Goal: Task Accomplishment & Management: Manage account settings

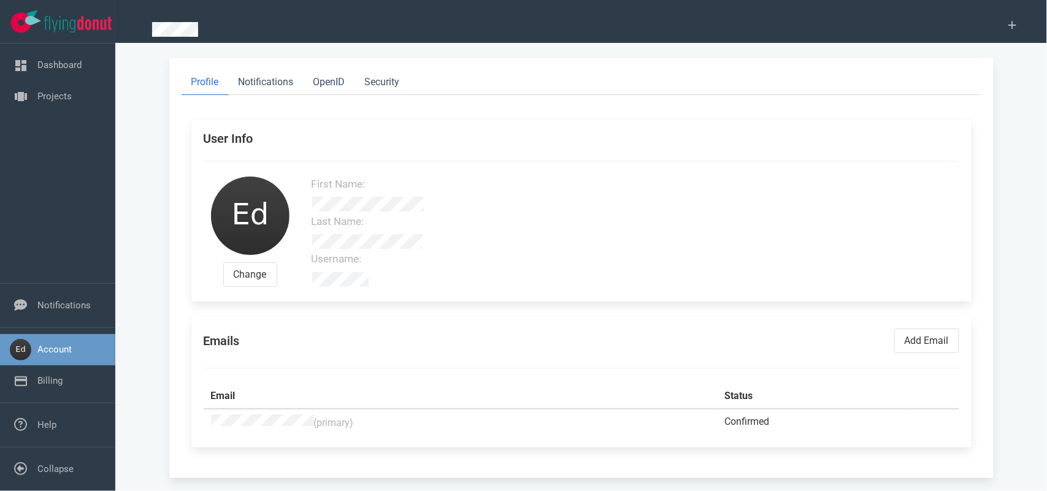
click at [63, 115] on nav "Dashboard Projects" at bounding box center [57, 81] width 115 height 75
click at [46, 100] on link "Projects" at bounding box center [54, 96] width 34 height 11
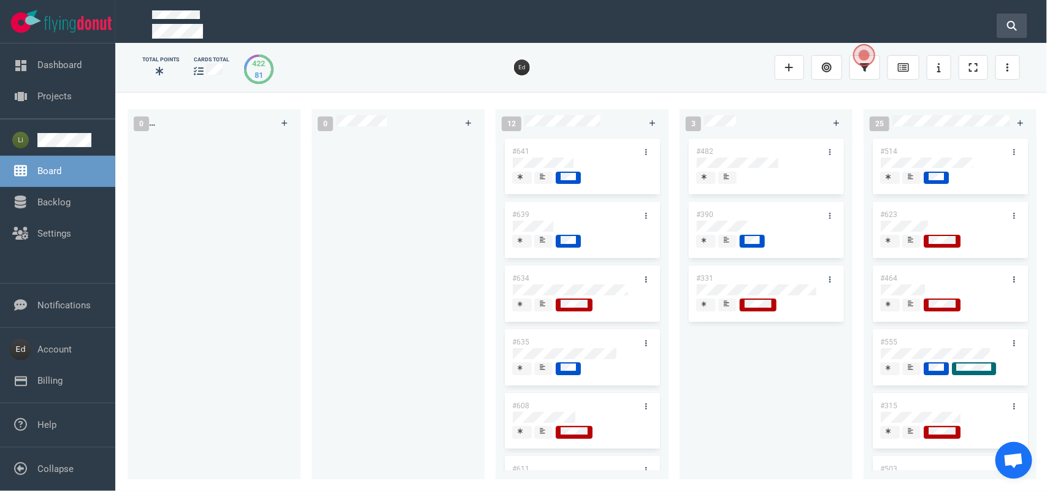
click at [1014, 21] on icon at bounding box center [1012, 26] width 10 height 10
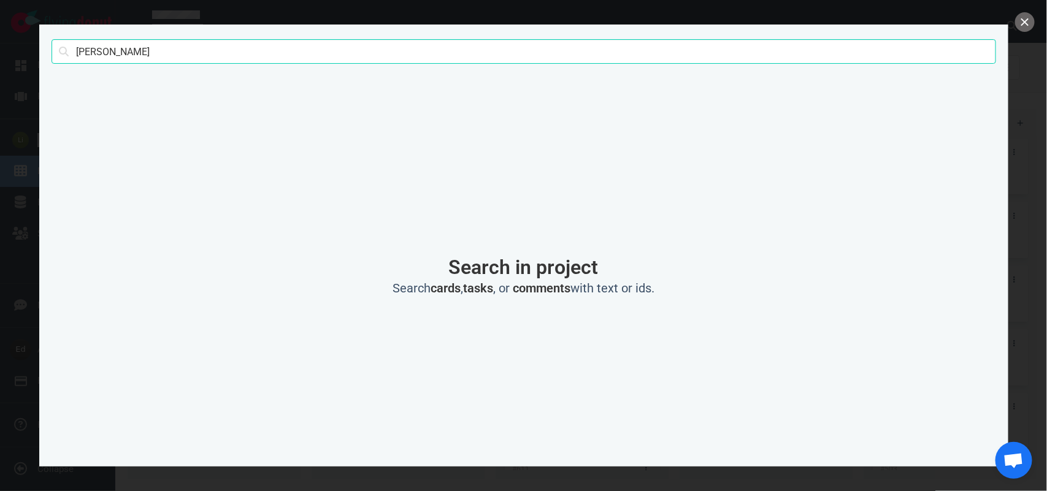
type input "[PERSON_NAME]"
click button "Search" at bounding box center [0, 0] width 0 height 0
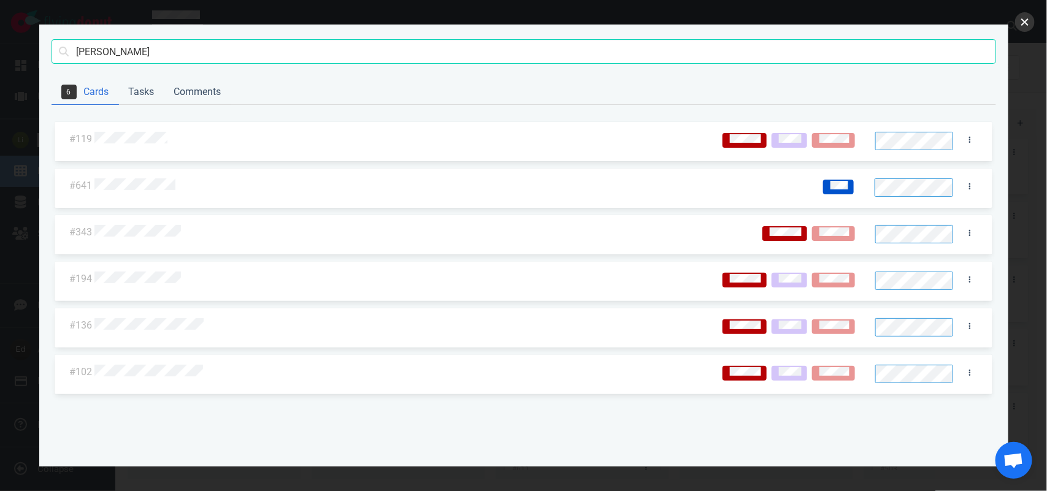
click at [1026, 23] on button "close" at bounding box center [1025, 22] width 20 height 20
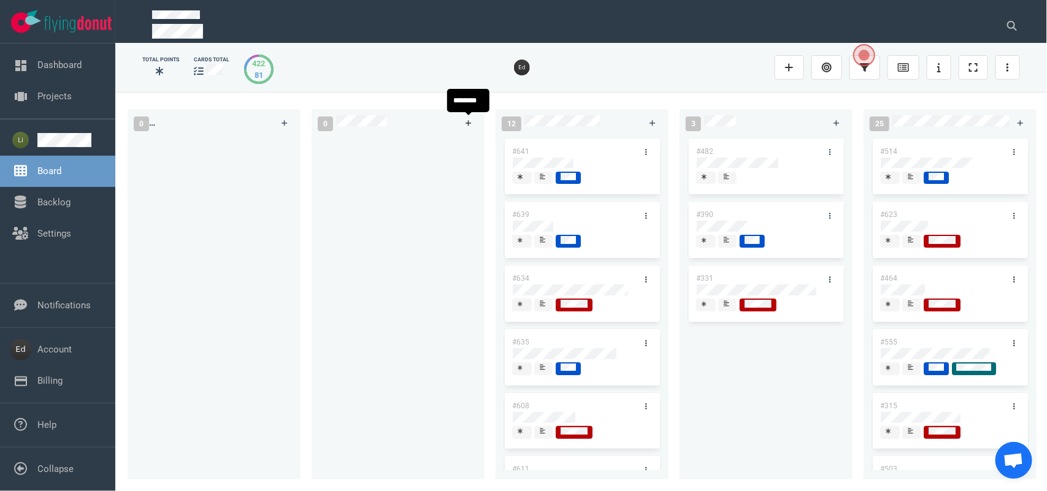
click at [475, 120] on link at bounding box center [469, 122] width 20 height 15
click at [422, 309] on div at bounding box center [398, 303] width 158 height 329
click at [458, 164] on icon at bounding box center [461, 163] width 7 height 7
click at [387, 290] on div "#652" at bounding box center [398, 300] width 158 height 329
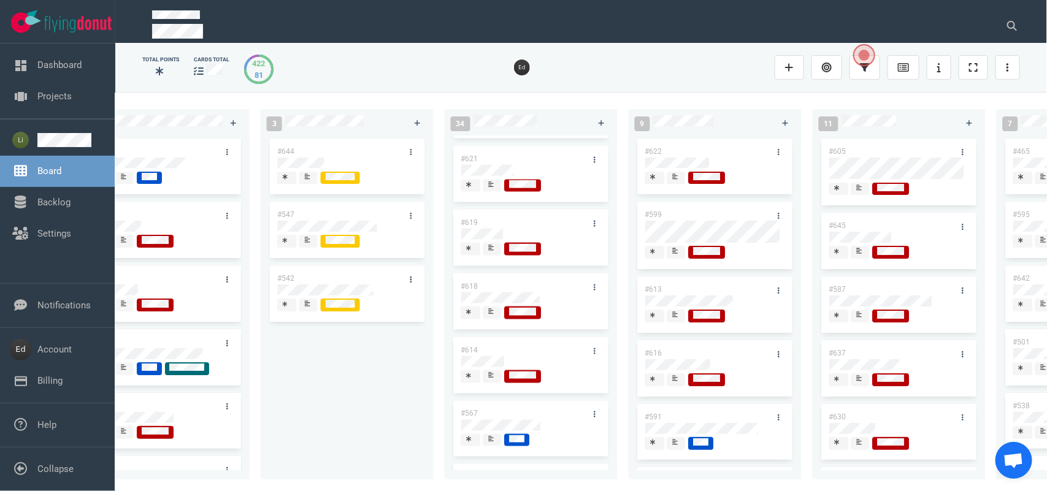
scroll to position [844, 0]
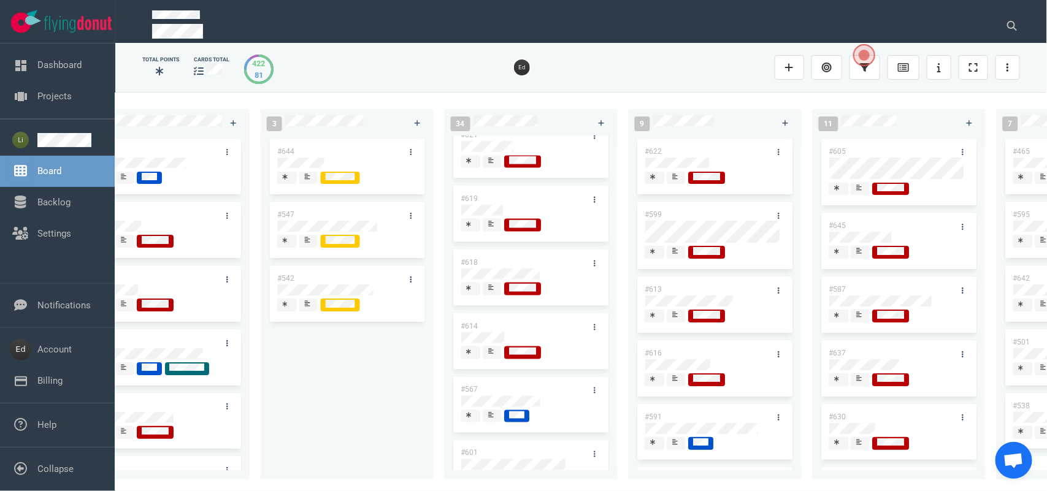
click at [488, 354] on div at bounding box center [492, 353] width 9 height 13
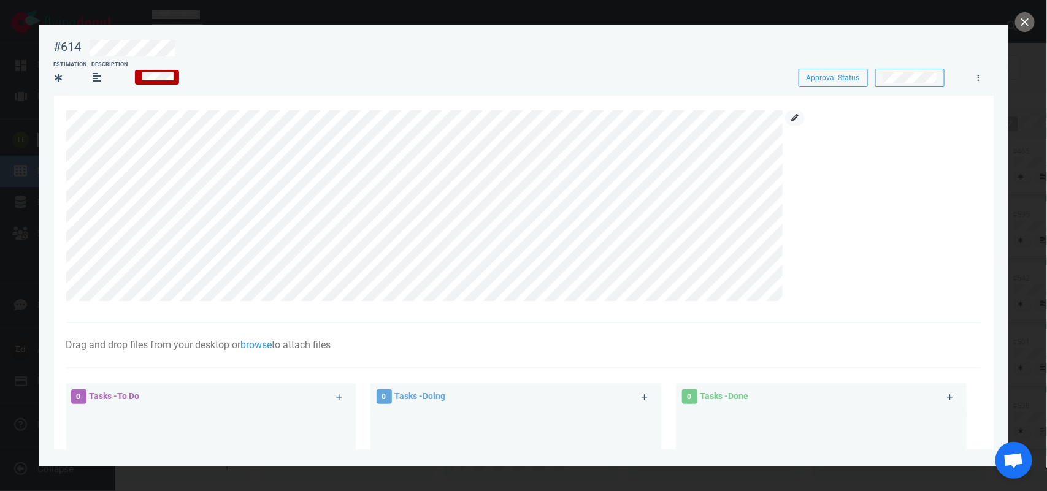
click at [792, 115] on icon at bounding box center [794, 117] width 7 height 7
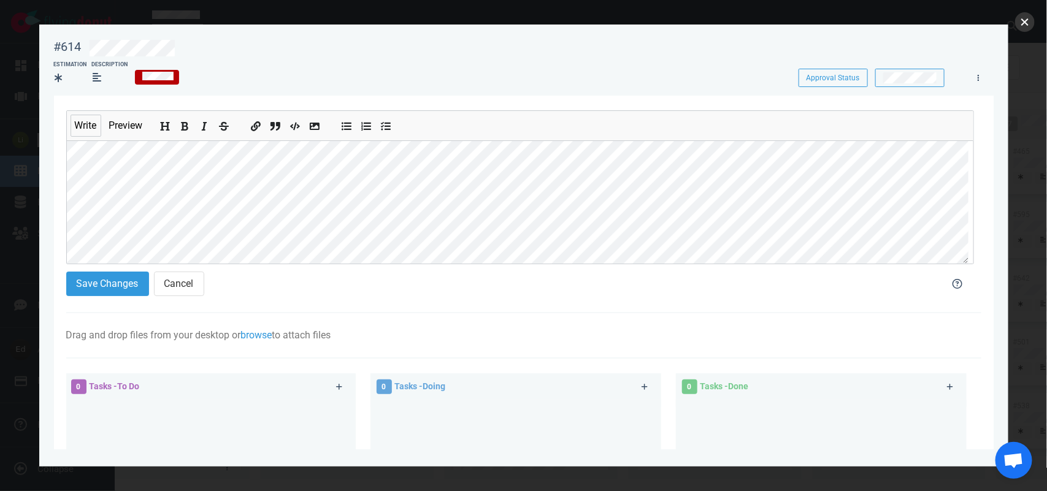
click at [1025, 25] on button "close" at bounding box center [1025, 22] width 20 height 20
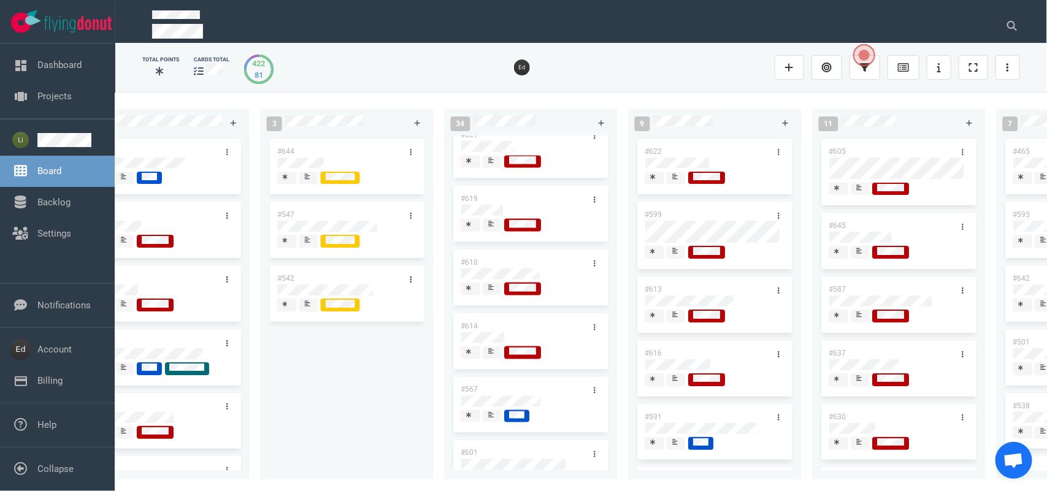
scroll to position [0, 0]
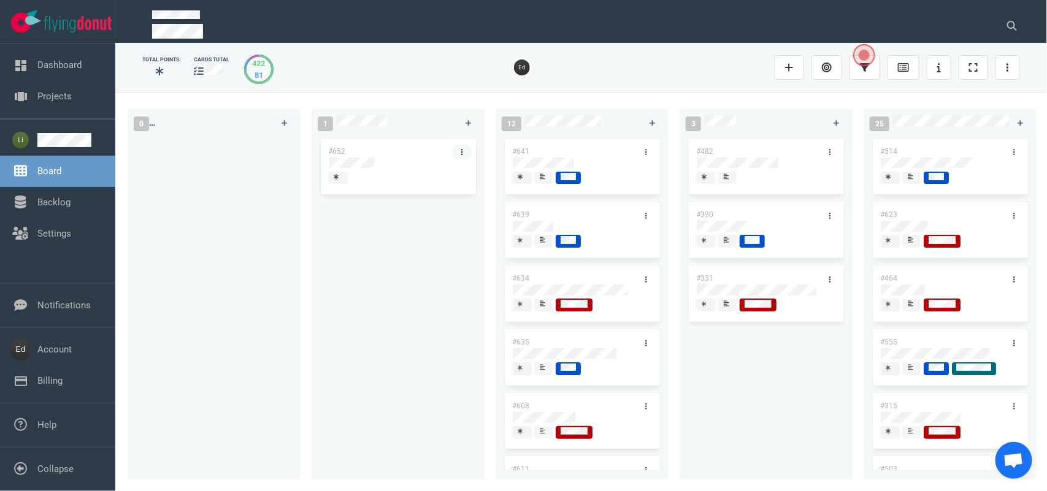
click at [463, 153] on link at bounding box center [462, 152] width 20 height 15
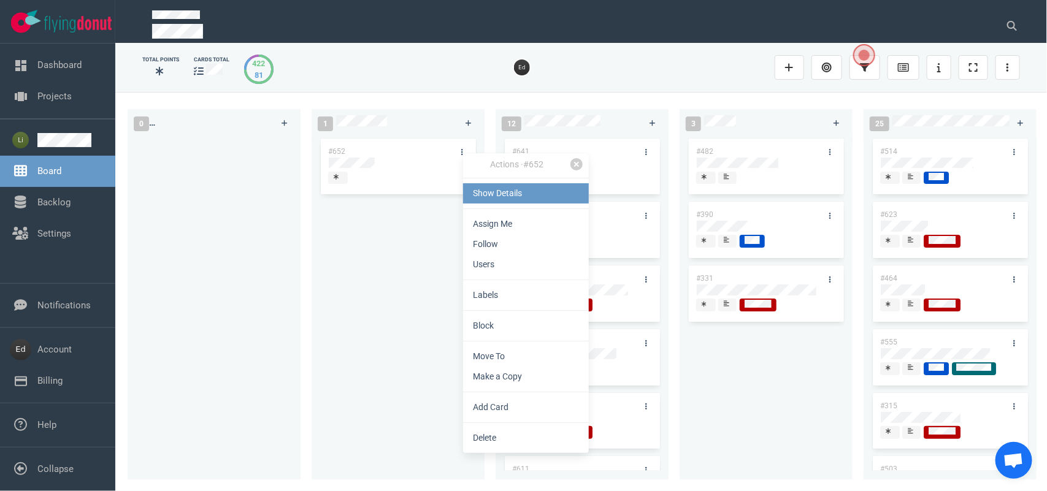
click at [487, 188] on link "Show Details" at bounding box center [526, 193] width 126 height 20
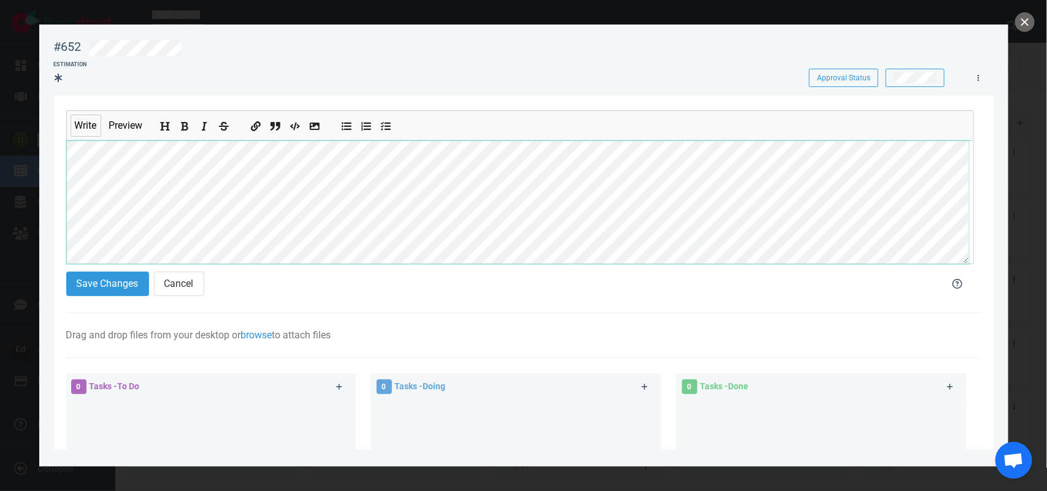
click at [64, 201] on section "Write Preview Save Changes Cancel Drag and drop files from your desktop or brow…" at bounding box center [524, 387] width 940 height 583
click at [90, 295] on button "Save Changes" at bounding box center [107, 284] width 83 height 25
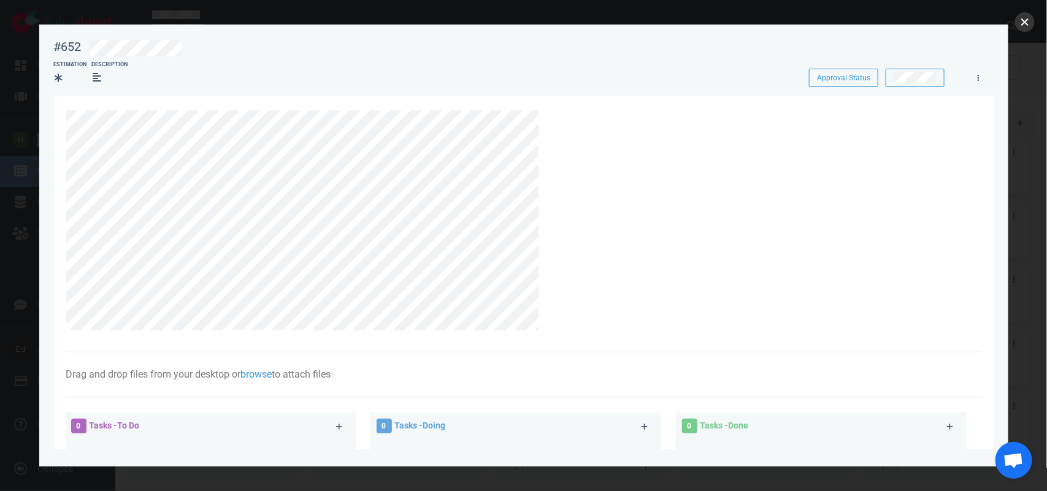
click at [1022, 26] on button "close" at bounding box center [1025, 22] width 20 height 20
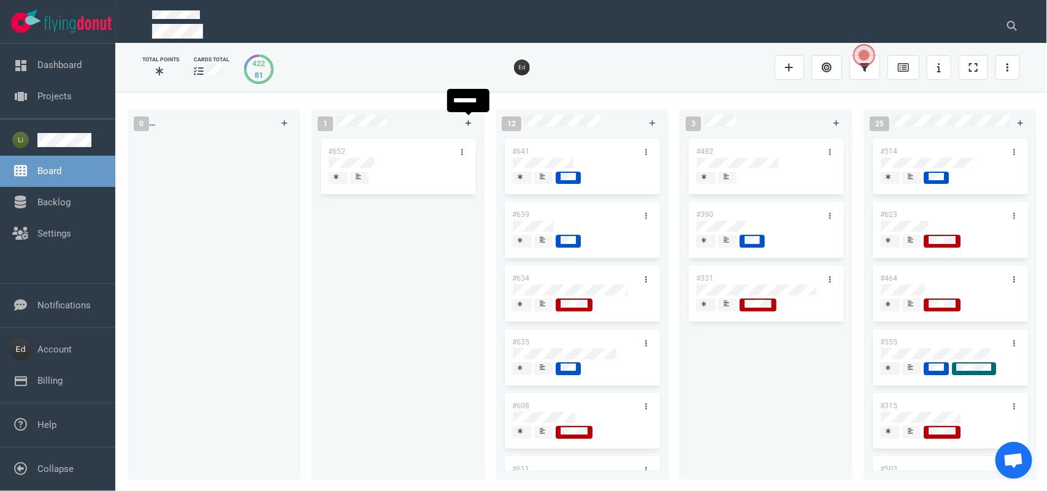
click at [463, 121] on link at bounding box center [469, 122] width 20 height 15
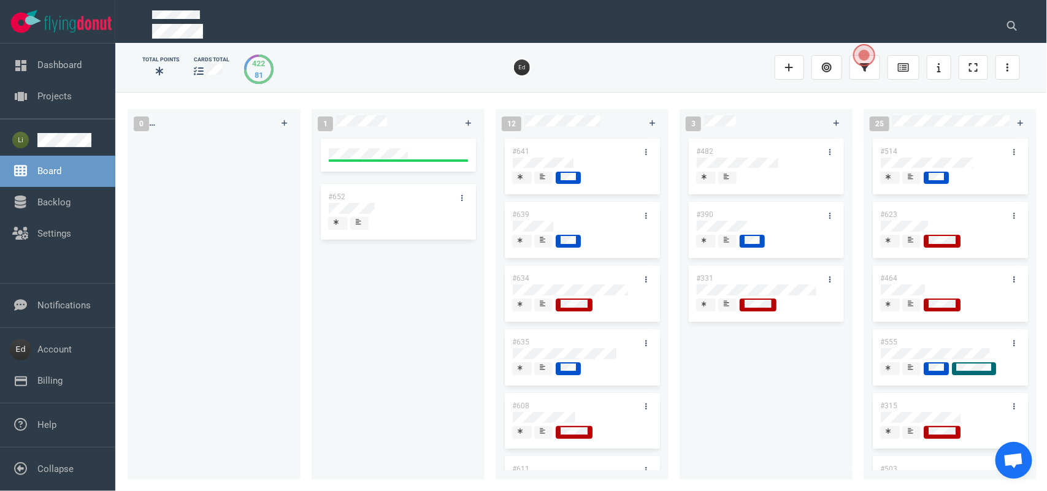
click at [408, 316] on div "#652" at bounding box center [398, 303] width 158 height 329
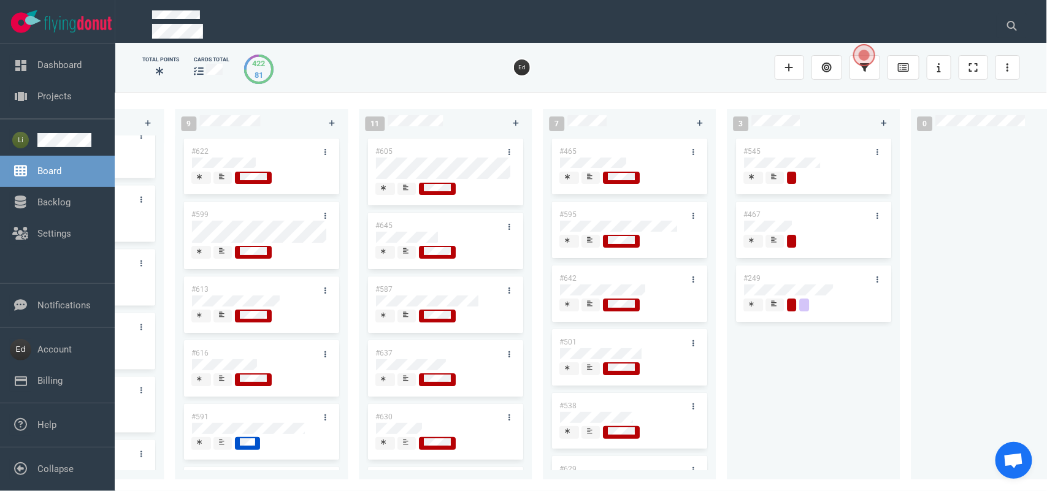
scroll to position [0, 2393]
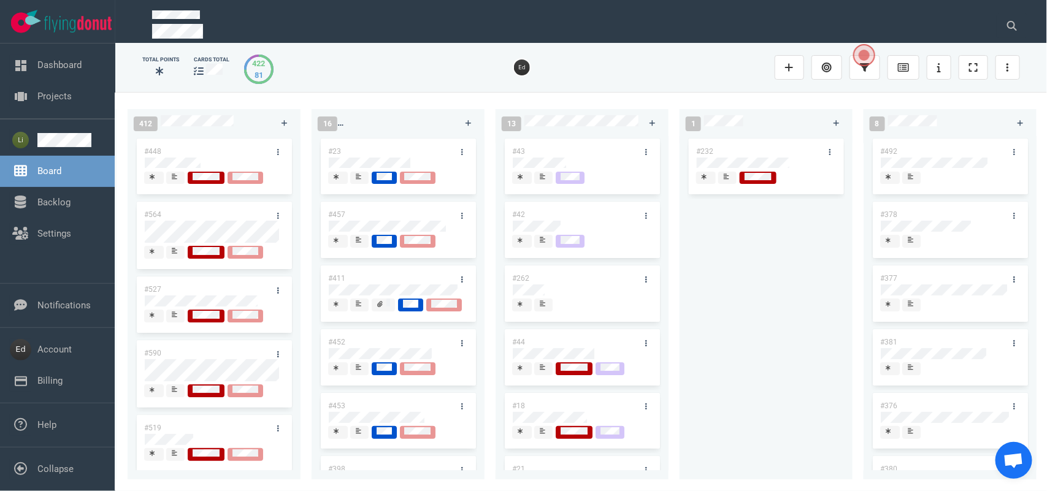
click at [723, 179] on div at bounding box center [727, 178] width 9 height 13
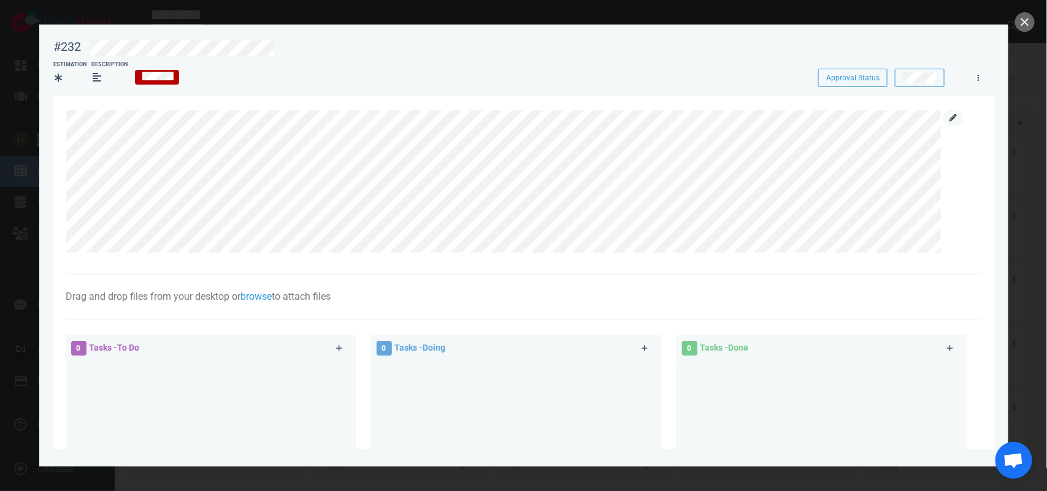
click at [954, 125] on link at bounding box center [954, 117] width 20 height 15
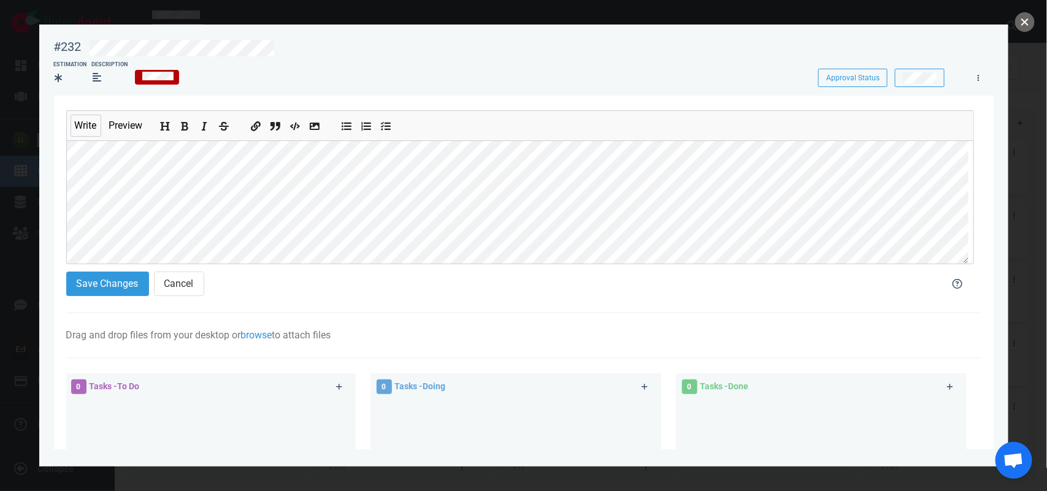
click at [1018, 23] on button "close" at bounding box center [1025, 22] width 20 height 20
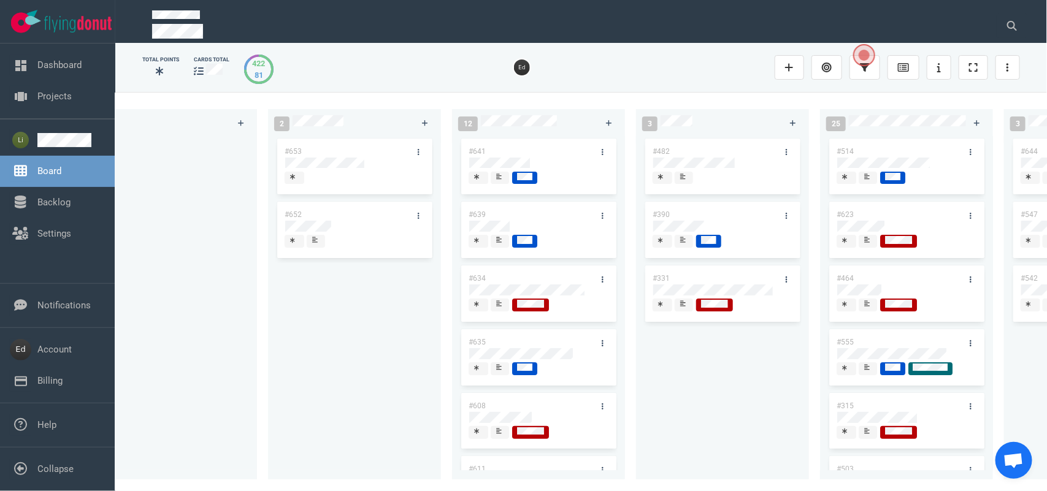
scroll to position [0, 0]
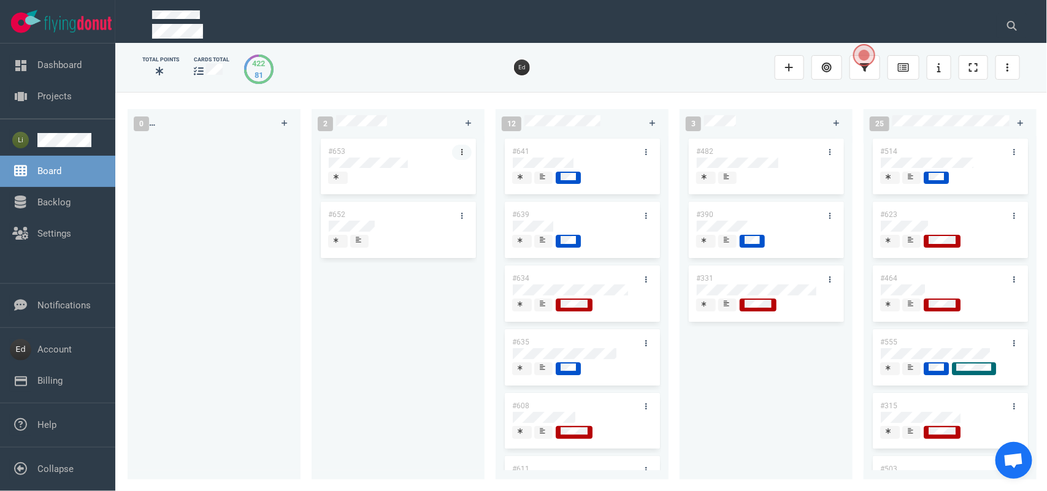
click at [464, 150] on link at bounding box center [462, 152] width 20 height 15
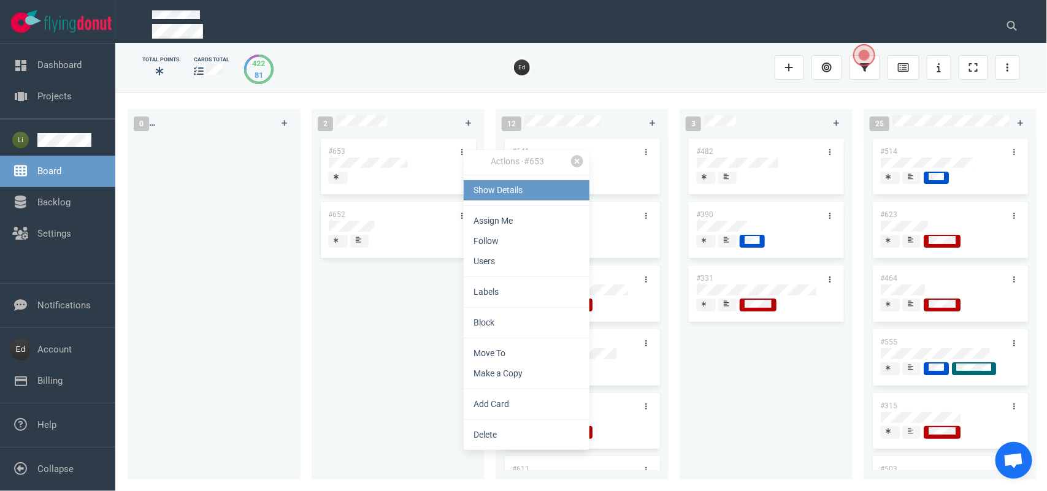
click at [480, 181] on link "Show Details" at bounding box center [527, 190] width 126 height 20
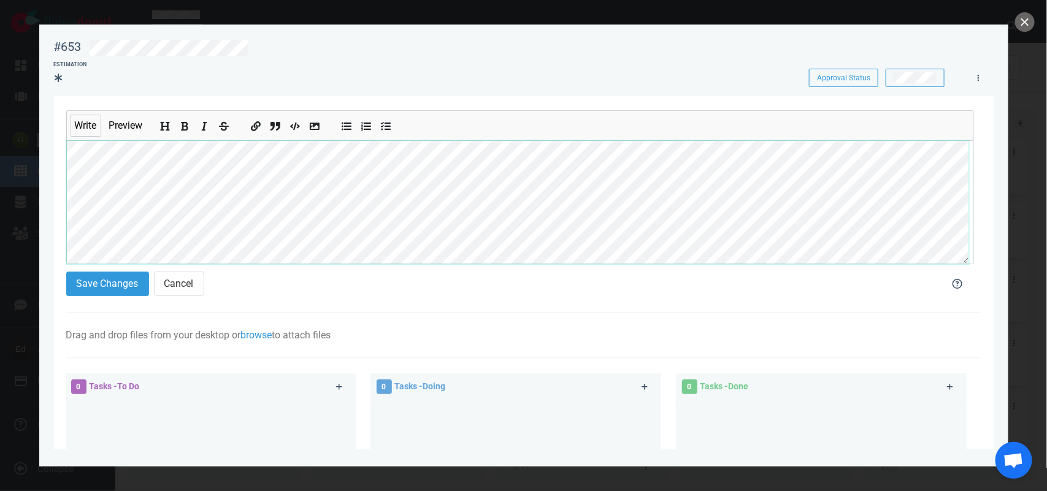
click at [65, 188] on section "Write Preview Save Changes Cancel Drag and drop files from your desktop or brow…" at bounding box center [524, 387] width 940 height 583
click at [74, 298] on section "Save Changes Cancel" at bounding box center [496, 286] width 861 height 29
click at [78, 284] on button "Save Changes" at bounding box center [107, 284] width 83 height 25
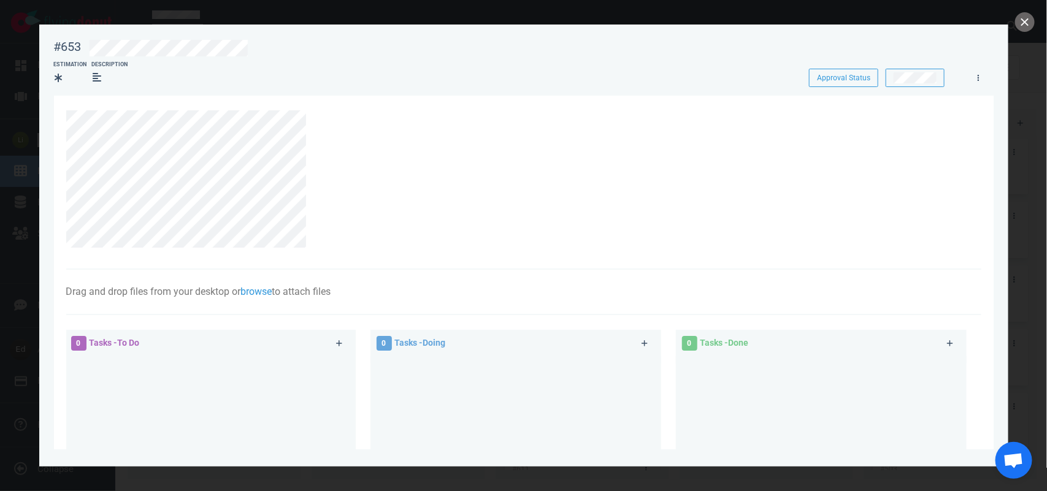
click at [1038, 17] on div at bounding box center [523, 245] width 1047 height 491
click at [1020, 28] on button "close" at bounding box center [1025, 22] width 20 height 20
